Goal: Transaction & Acquisition: Purchase product/service

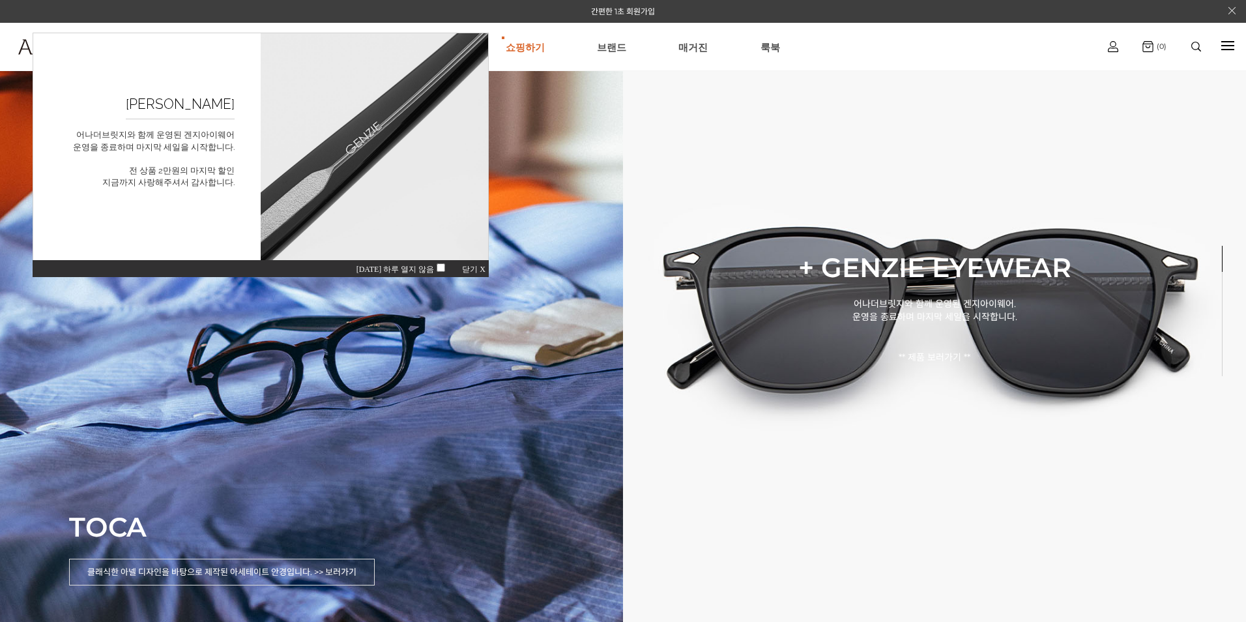
click at [478, 267] on span "닫기 X" at bounding box center [473, 269] width 23 height 9
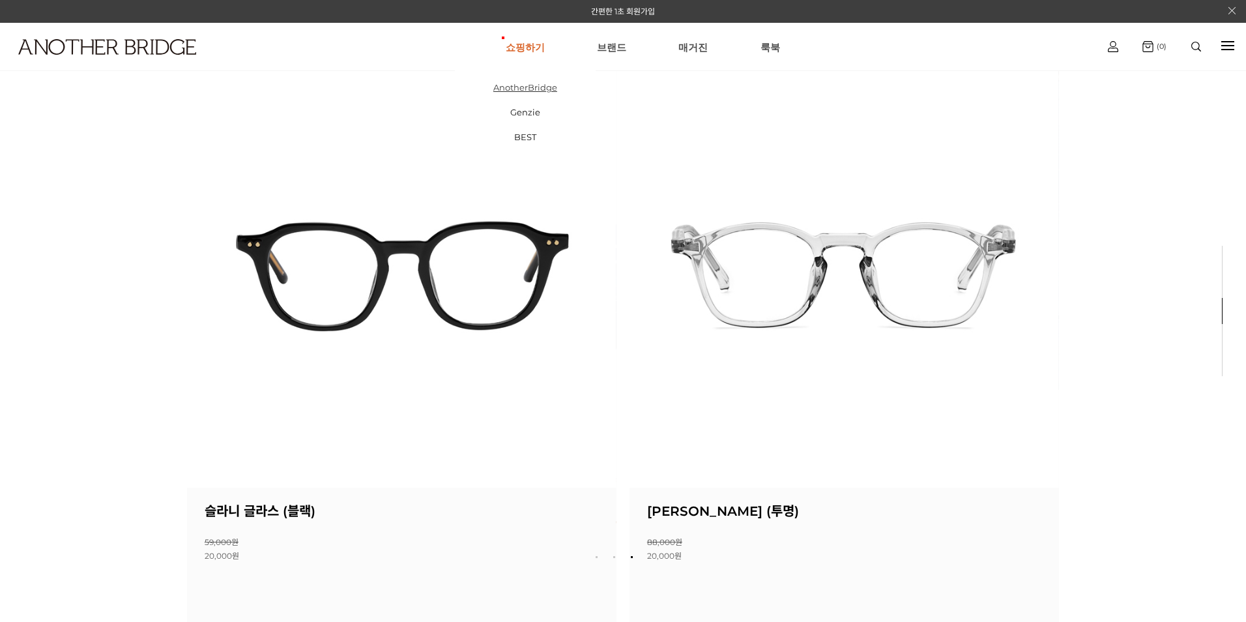
click at [540, 88] on link "AnotherBridge" at bounding box center [525, 87] width 141 height 25
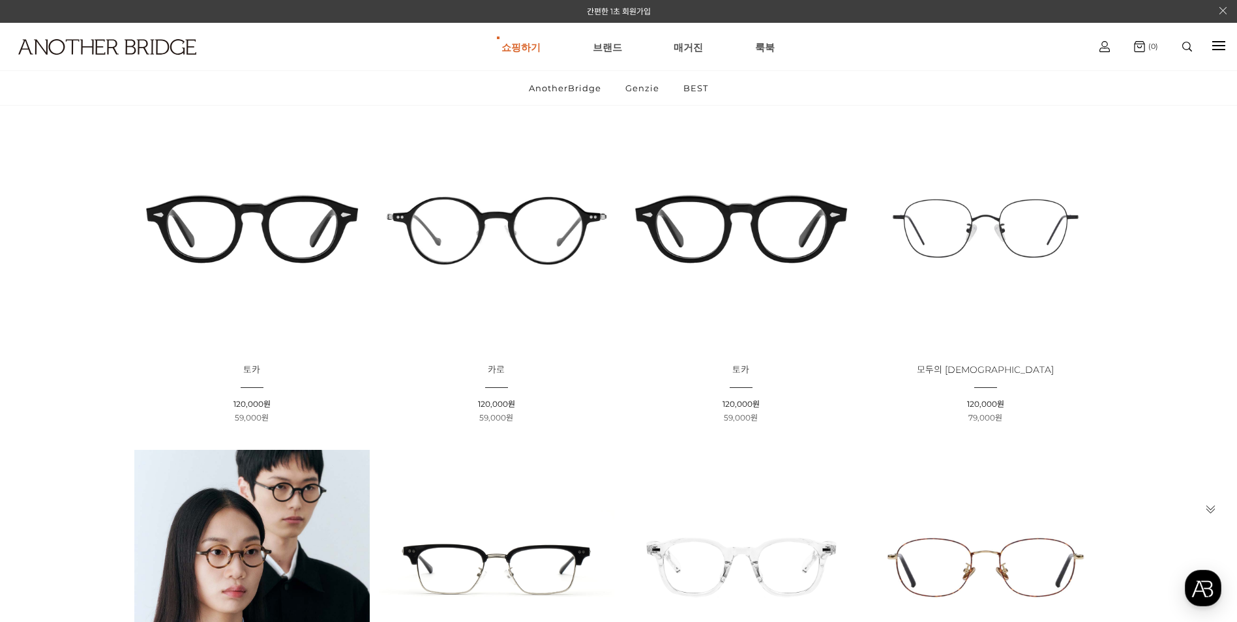
scroll to position [152, 0]
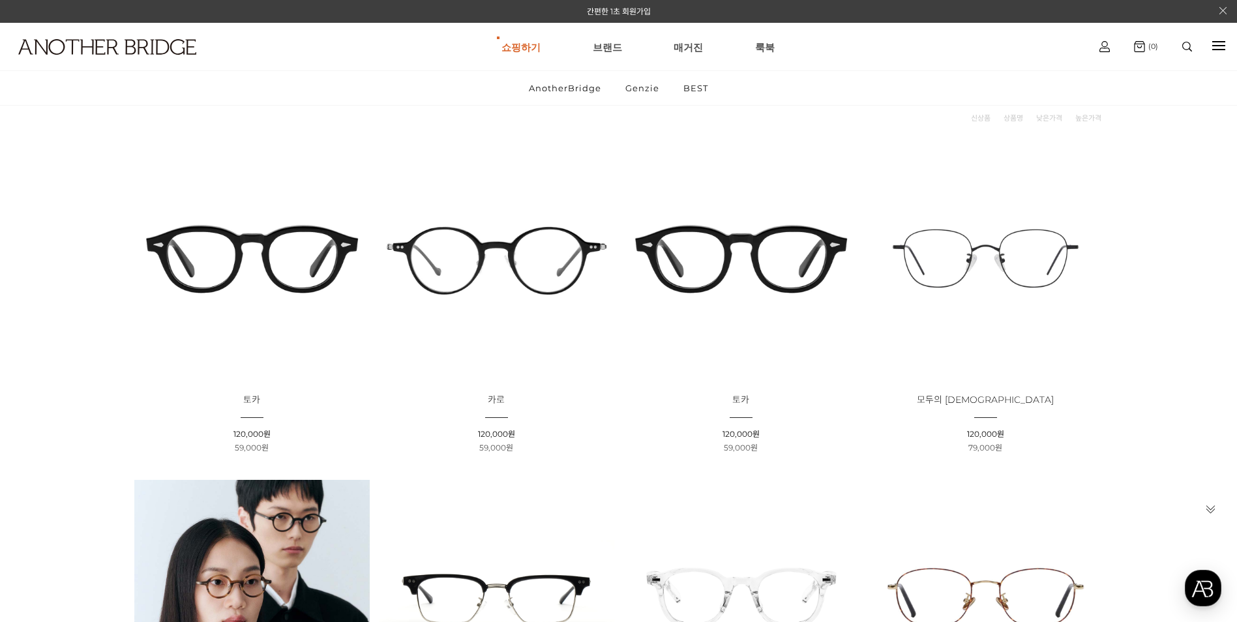
click at [352, 253] on img at bounding box center [251, 258] width 235 height 235
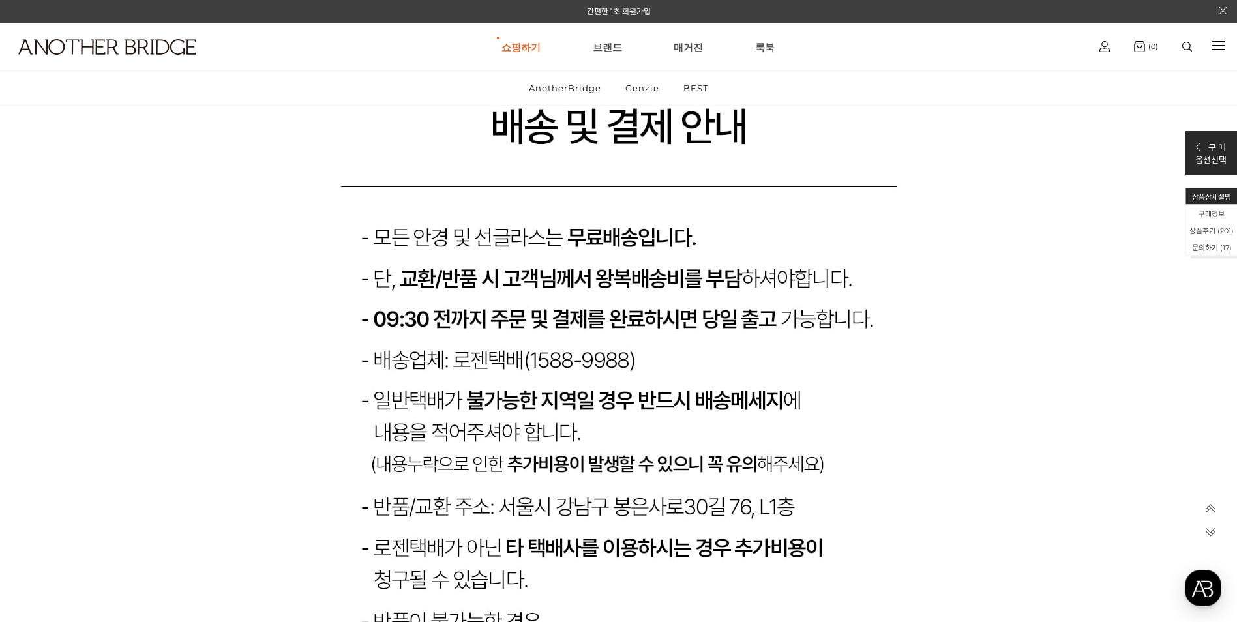
scroll to position [24944, 0]
